Goal: Task Accomplishment & Management: Manage account settings

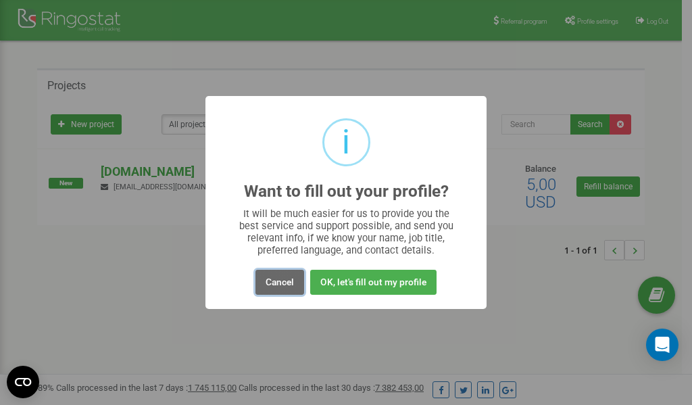
click at [285, 287] on button "Cancel" at bounding box center [280, 282] width 49 height 25
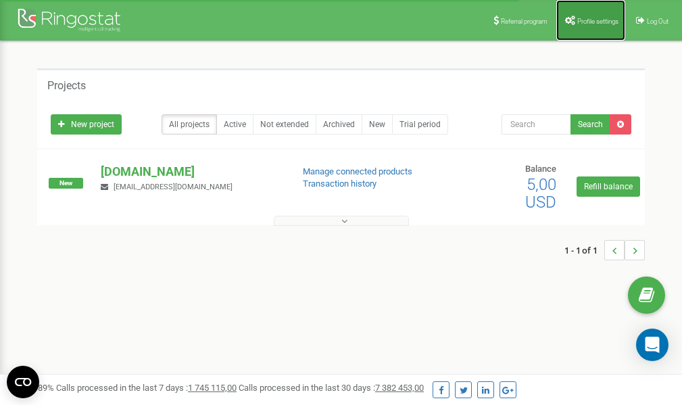
click at [591, 19] on span "Profile settings" at bounding box center [598, 21] width 41 height 7
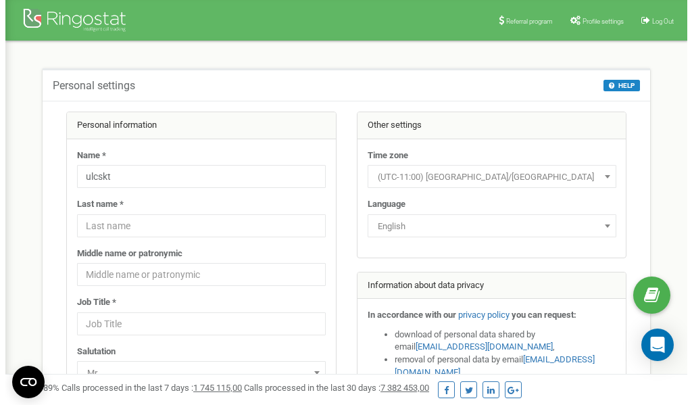
scroll to position [68, 0]
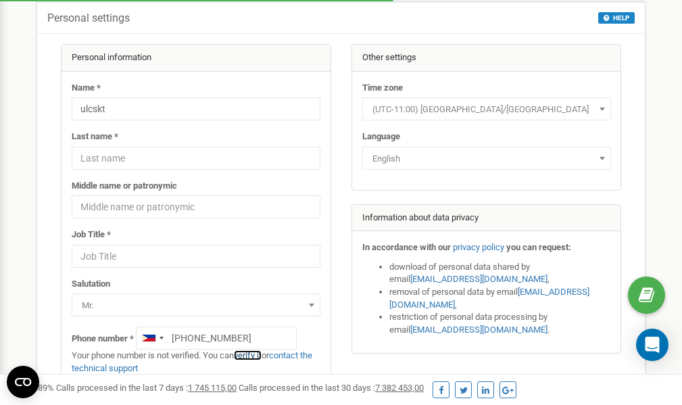
click at [259, 354] on link "verify it" at bounding box center [248, 355] width 28 height 10
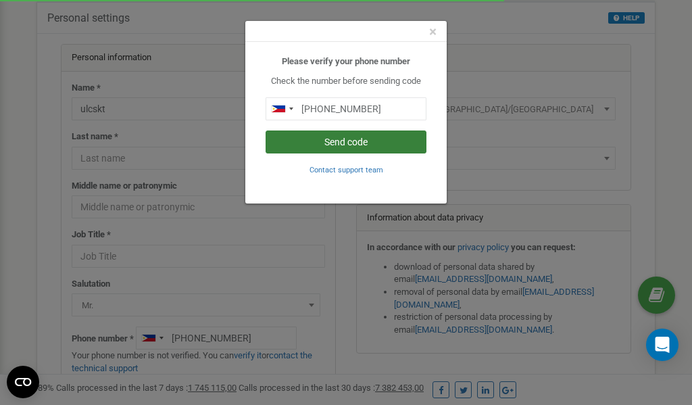
click at [331, 140] on button "Send code" at bounding box center [346, 142] width 161 height 23
